Goal: Use online tool/utility: Utilize a website feature to perform a specific function

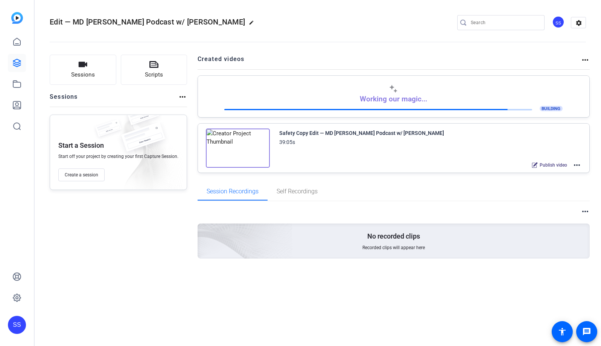
click at [15, 321] on div "SS" at bounding box center [17, 325] width 18 height 18
click at [82, 319] on mat-icon "logout" at bounding box center [85, 318] width 9 height 9
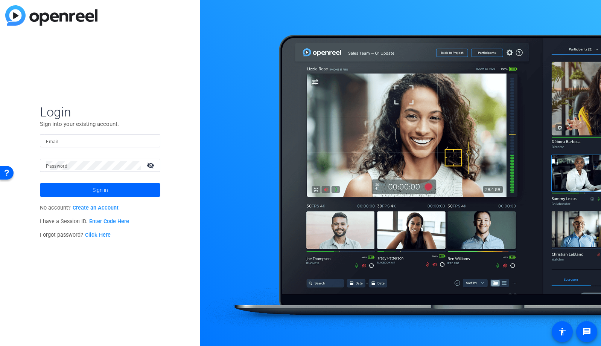
click at [124, 141] on input "Email" at bounding box center [100, 140] width 108 height 9
click at [149, 140] on img at bounding box center [147, 140] width 5 height 9
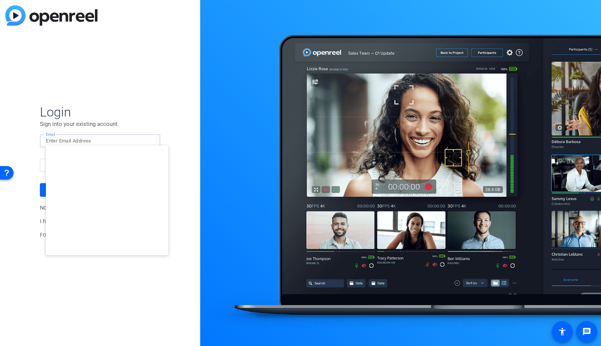
type input "studiosupport+3@openreel.com"
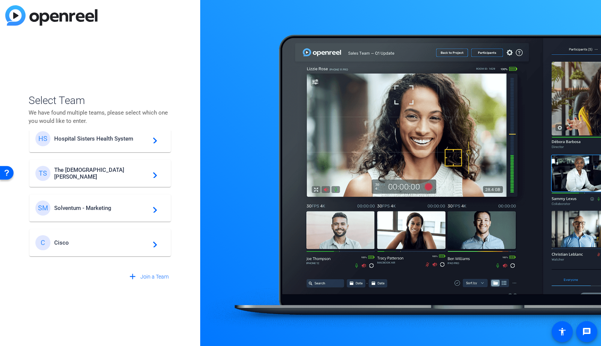
scroll to position [247, 0]
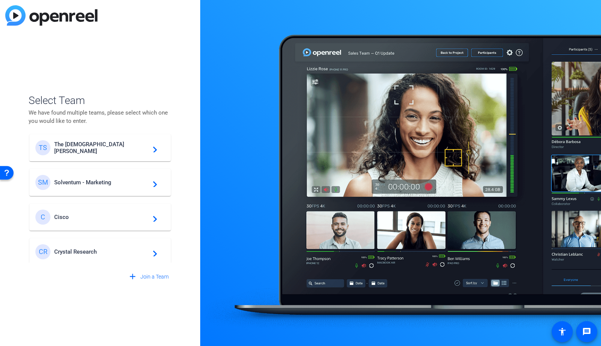
click at [79, 180] on span "Solventum - Marketing" at bounding box center [101, 182] width 94 height 7
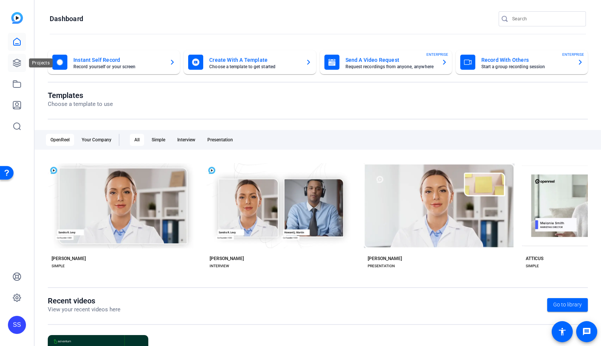
click at [15, 63] on icon at bounding box center [16, 62] width 9 height 9
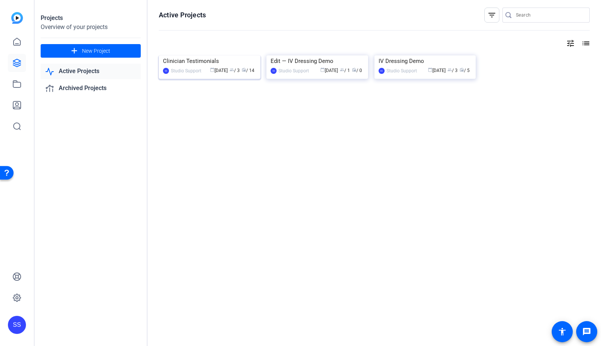
click at [198, 55] on img at bounding box center [210, 55] width 102 height 0
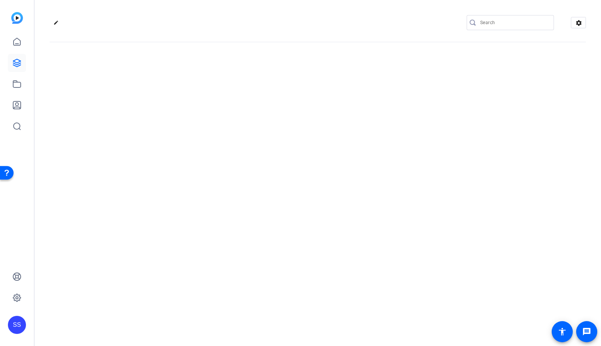
click at [198, 91] on div "edit settings" at bounding box center [318, 173] width 567 height 346
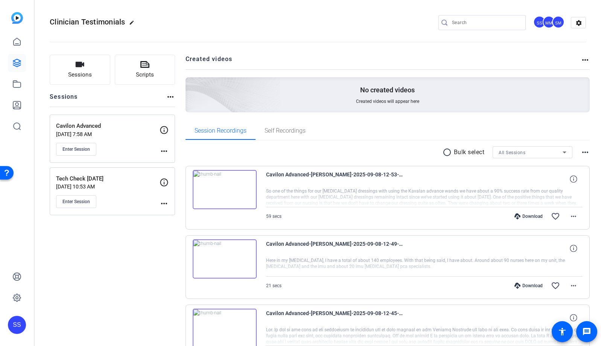
click at [127, 134] on p "Sep 08, 2025 @ 7:58 AM" at bounding box center [108, 134] width 104 height 6
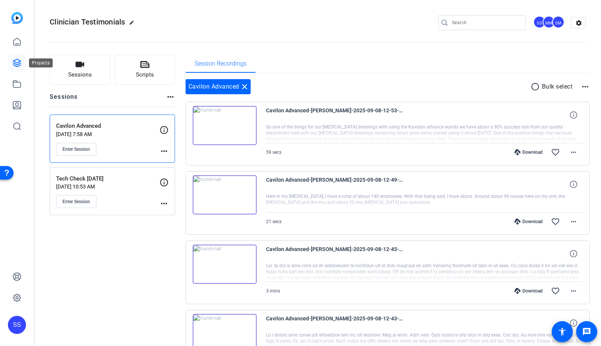
click at [22, 61] on link at bounding box center [17, 63] width 18 height 18
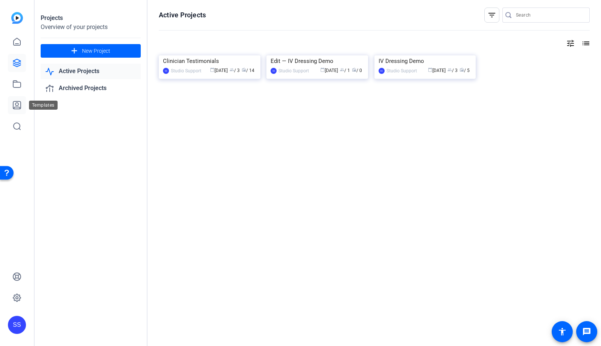
click at [15, 105] on icon at bounding box center [16, 105] width 9 height 9
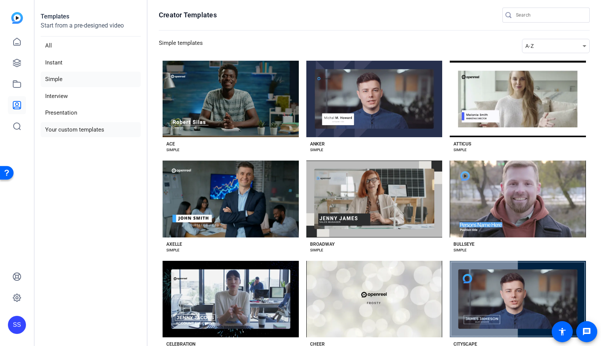
click at [93, 133] on li "Your custom templates" at bounding box center [91, 129] width 100 height 15
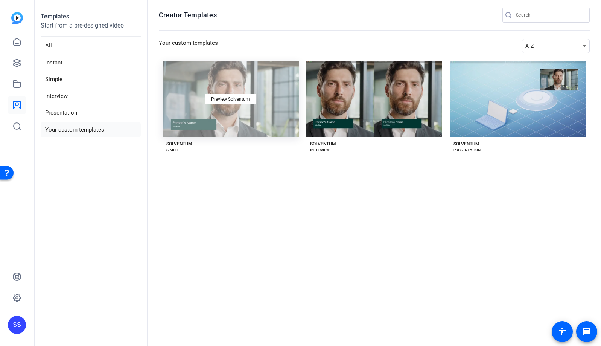
click at [245, 81] on div "Preview Solventum" at bounding box center [231, 99] width 136 height 76
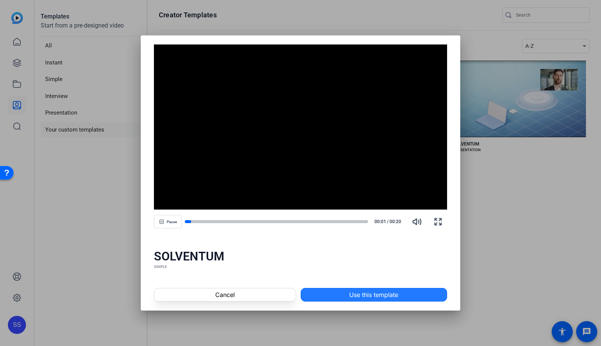
click at [376, 296] on span "Use this template" at bounding box center [373, 294] width 49 height 9
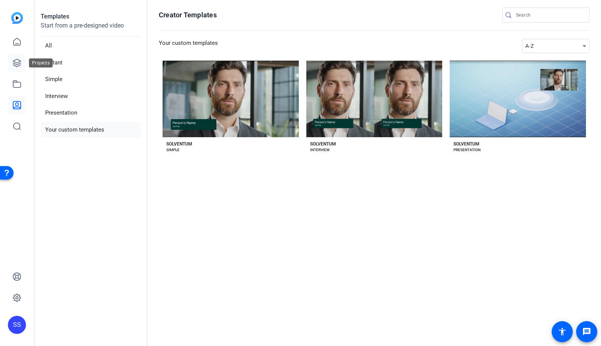
click at [20, 62] on icon at bounding box center [16, 62] width 9 height 9
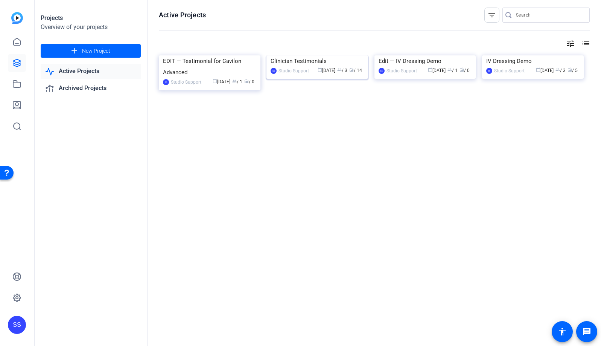
click at [322, 55] on img at bounding box center [318, 55] width 102 height 0
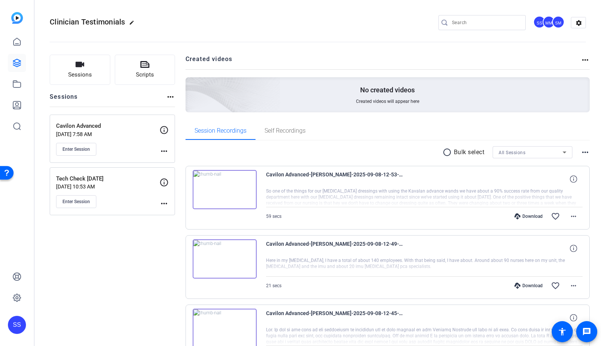
click at [124, 131] on p "Sep 08, 2025 @ 7:58 AM" at bounding box center [108, 134] width 104 height 6
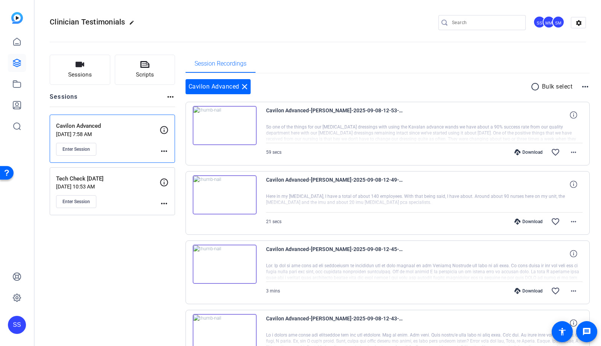
scroll to position [353, 0]
